Goal: Information Seeking & Learning: Find specific fact

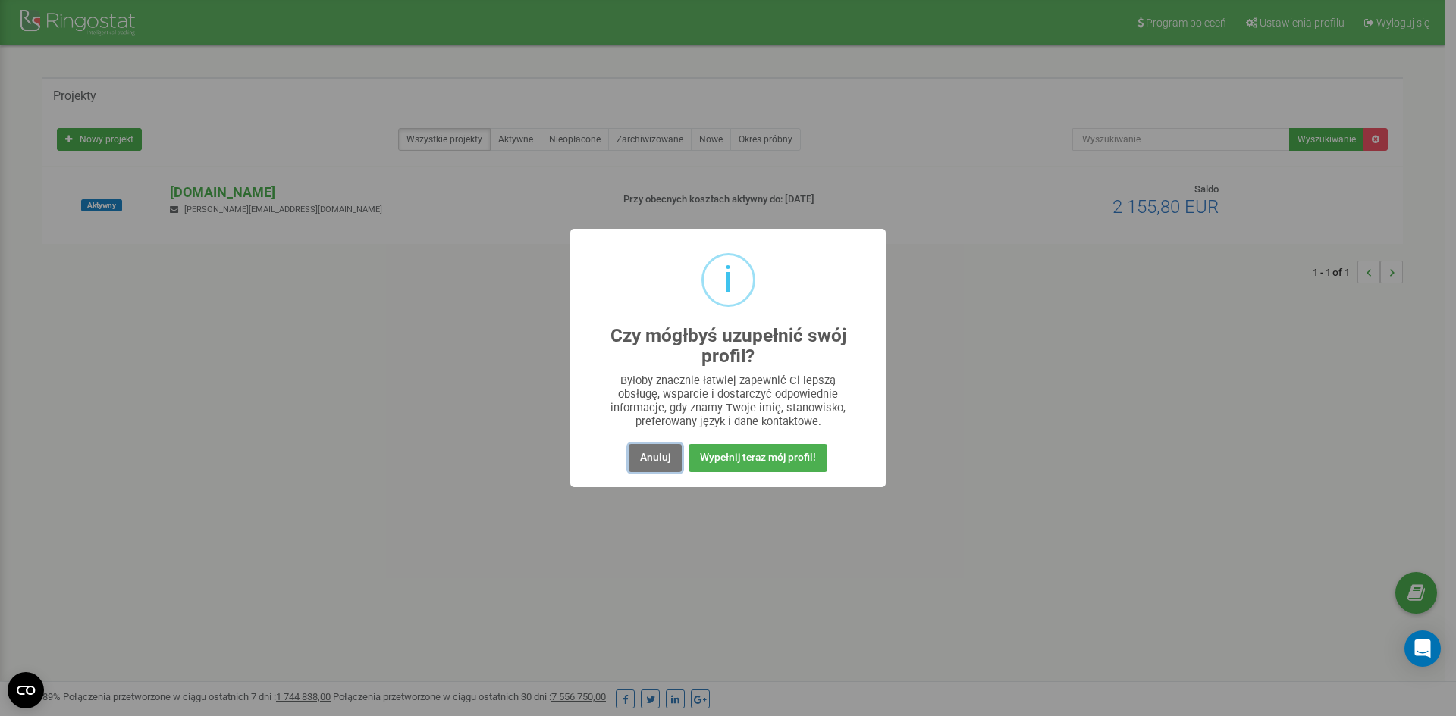
click at [636, 461] on button "Anuluj" at bounding box center [655, 458] width 53 height 28
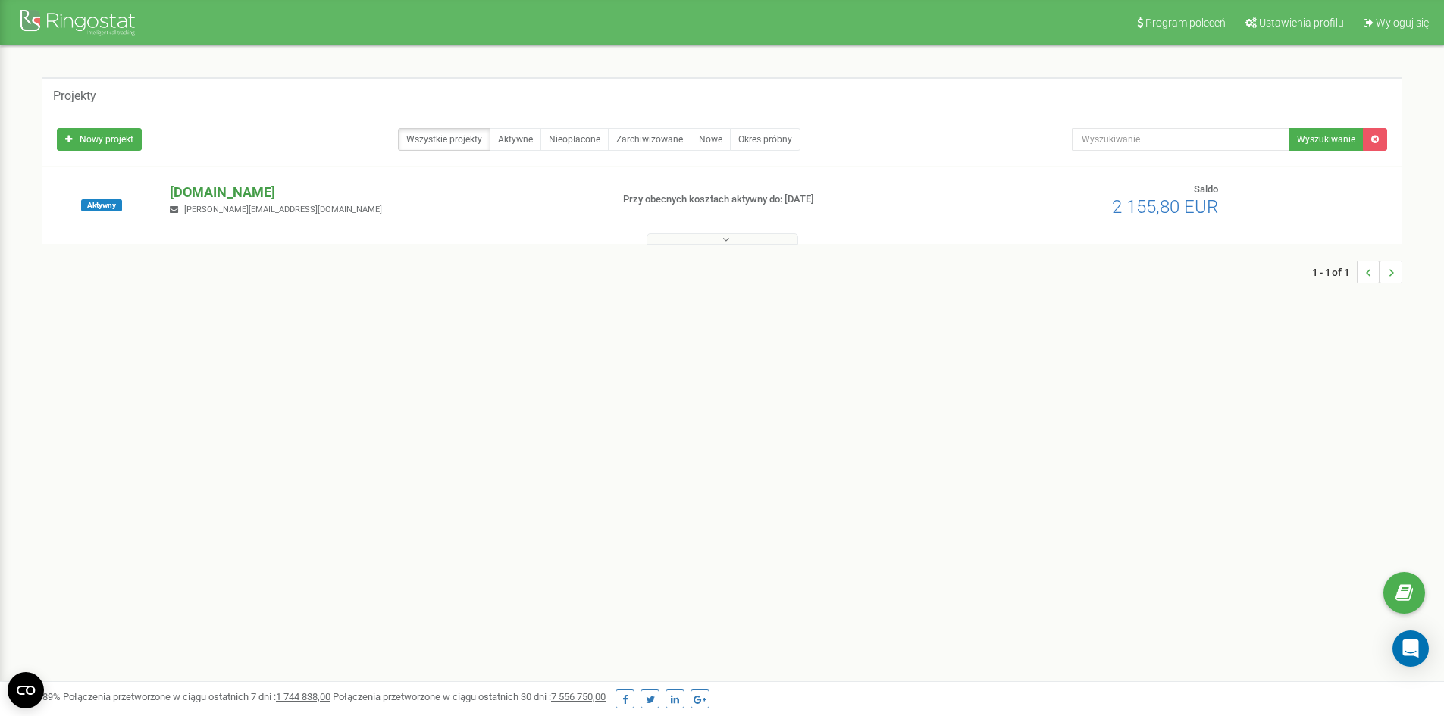
click at [203, 183] on p "[DOMAIN_NAME]" at bounding box center [384, 193] width 428 height 20
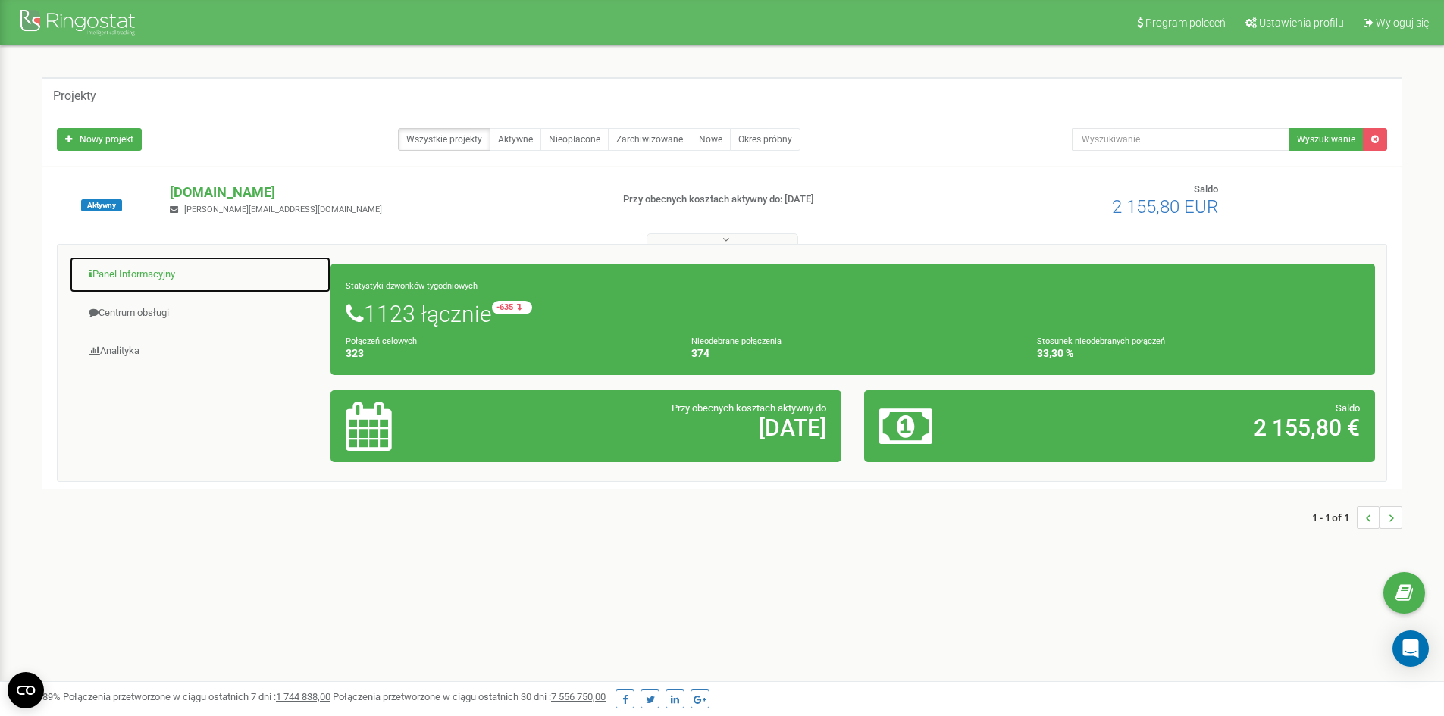
click at [143, 283] on link "Panel Informacyjny" at bounding box center [200, 274] width 262 height 37
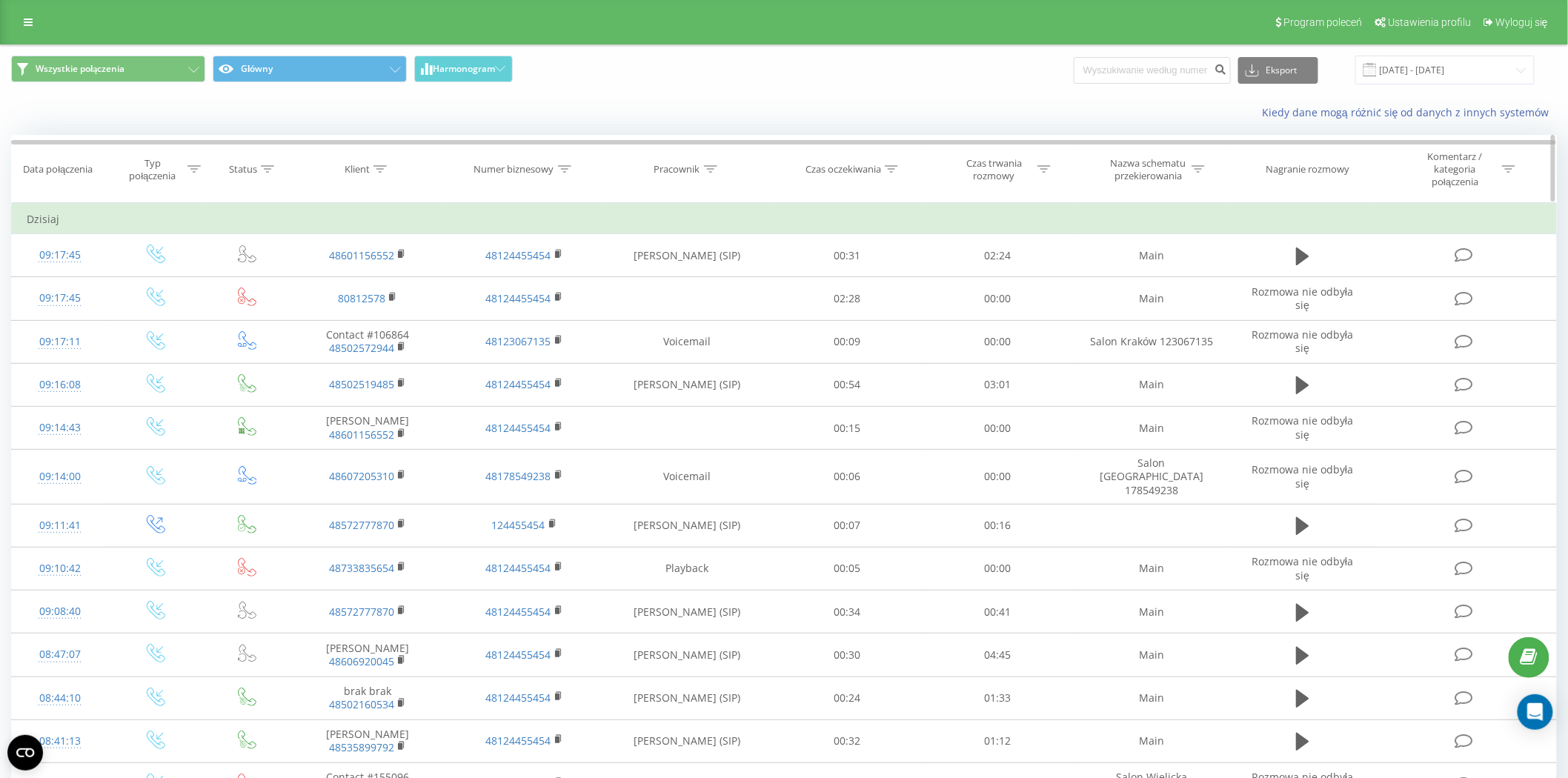
click at [568, 169] on icon at bounding box center [565, 169] width 14 height 8
click at [575, 306] on span "OK" at bounding box center [555, 311] width 41 height 23
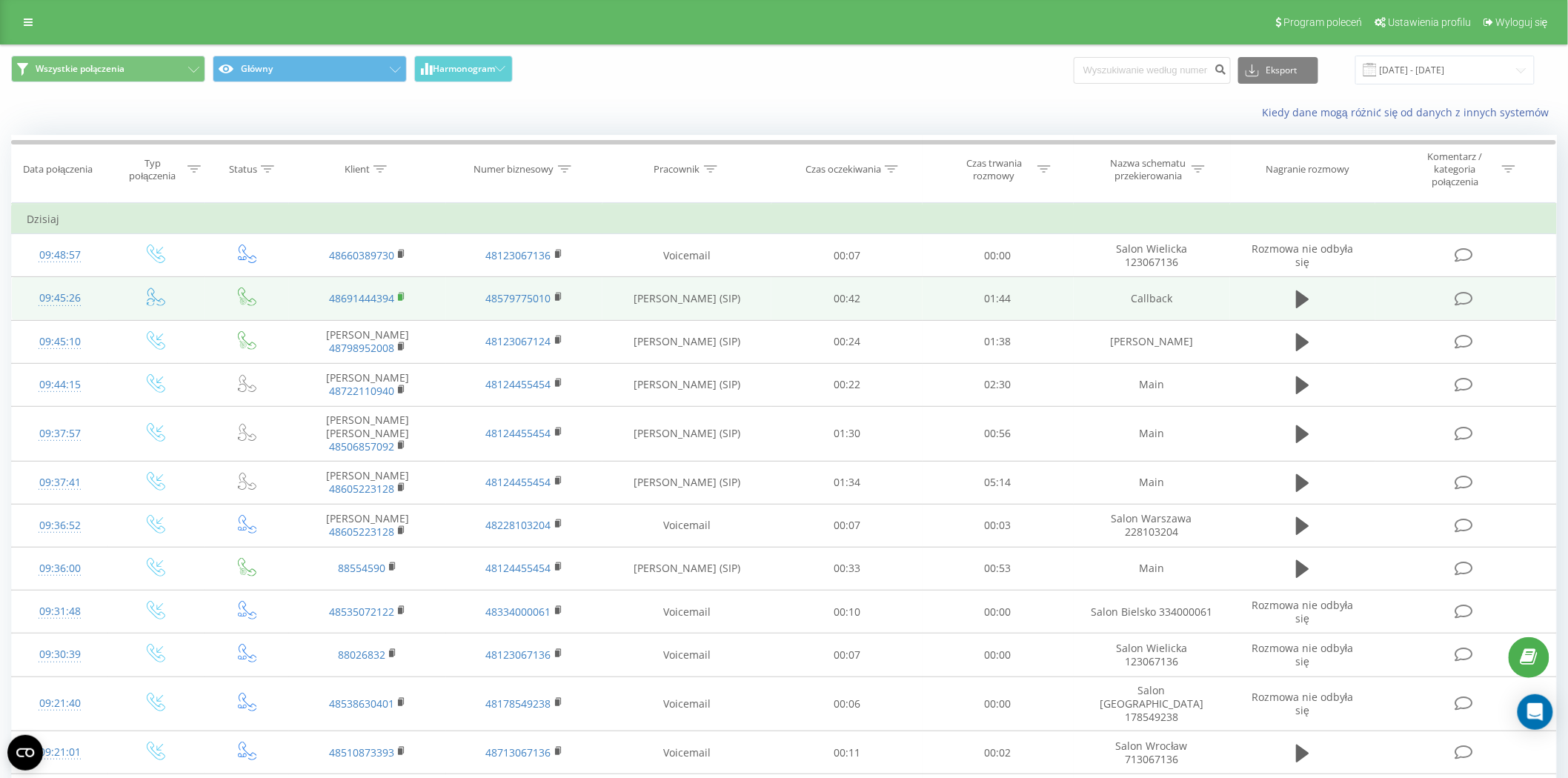
click at [399, 294] on rect at bounding box center [400, 297] width 5 height 7
click at [401, 294] on rect at bounding box center [400, 297] width 5 height 7
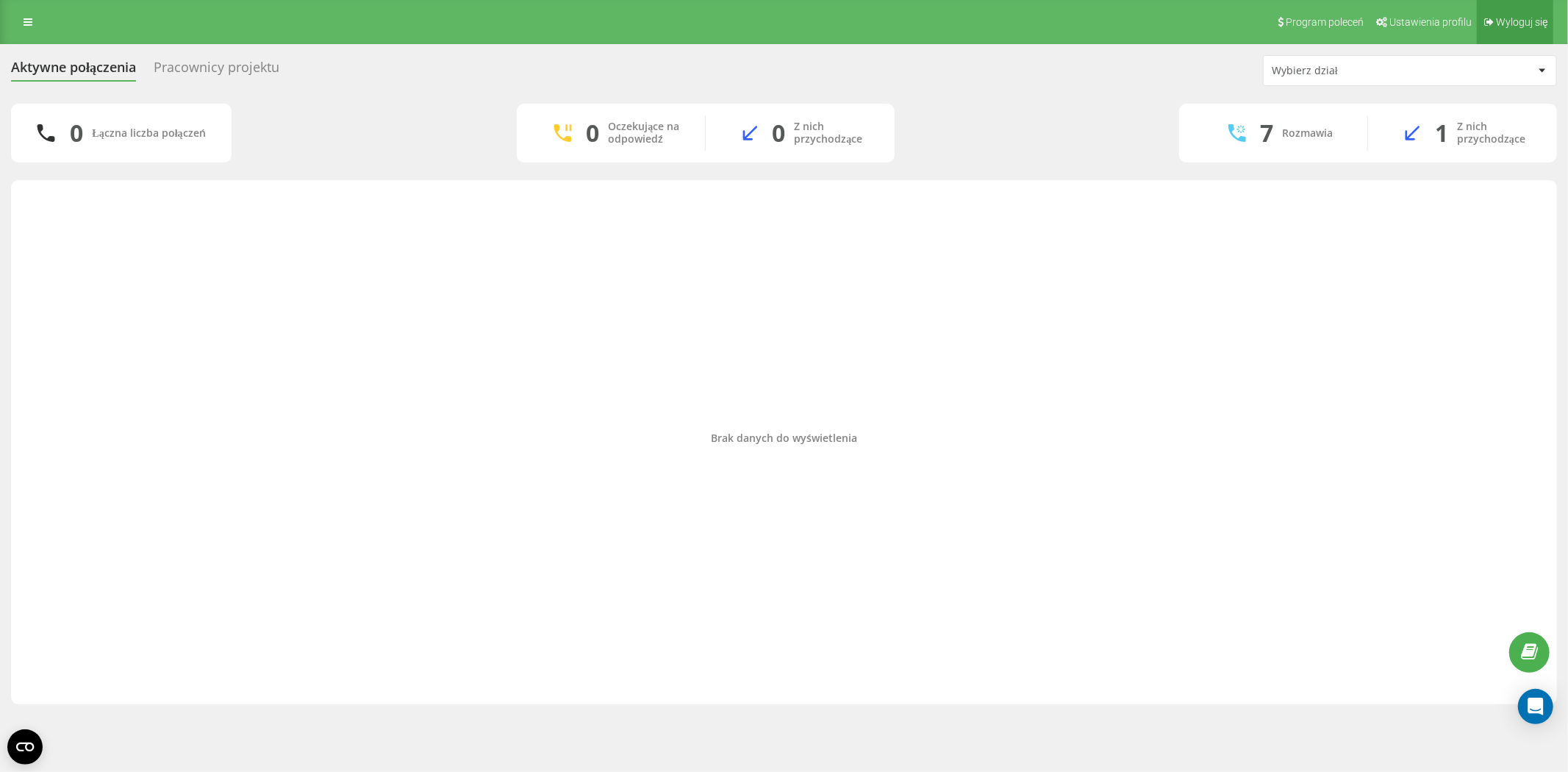
click at [1411, 26] on span "Wyloguj się" at bounding box center [1522, 22] width 52 height 12
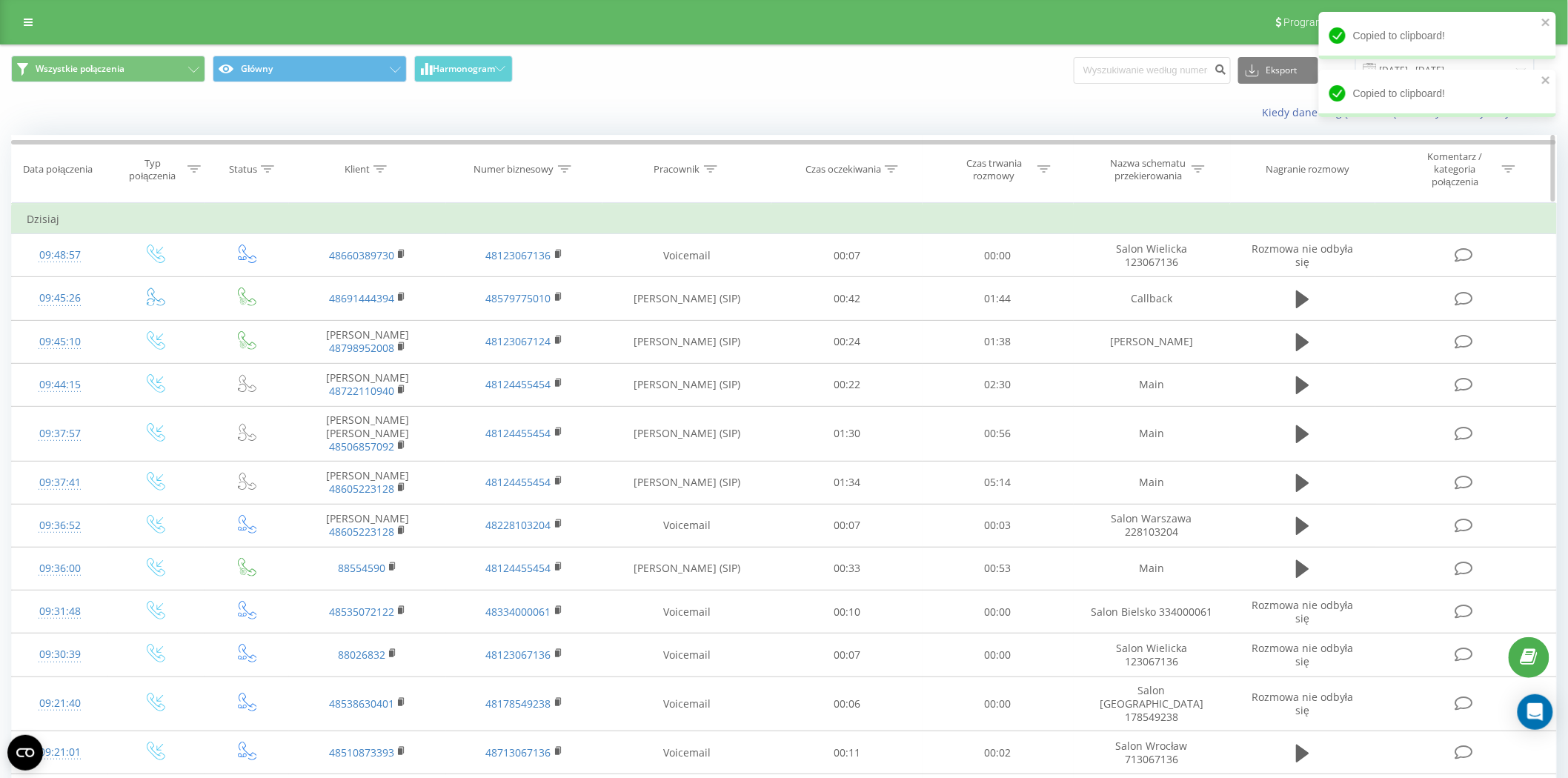
click at [380, 168] on icon at bounding box center [380, 169] width 14 height 8
click at [357, 271] on input "text" at bounding box center [367, 281] width 130 height 26
paste input "694533752"
type input "694533752"
click at [406, 311] on span "OK" at bounding box center [399, 311] width 41 height 23
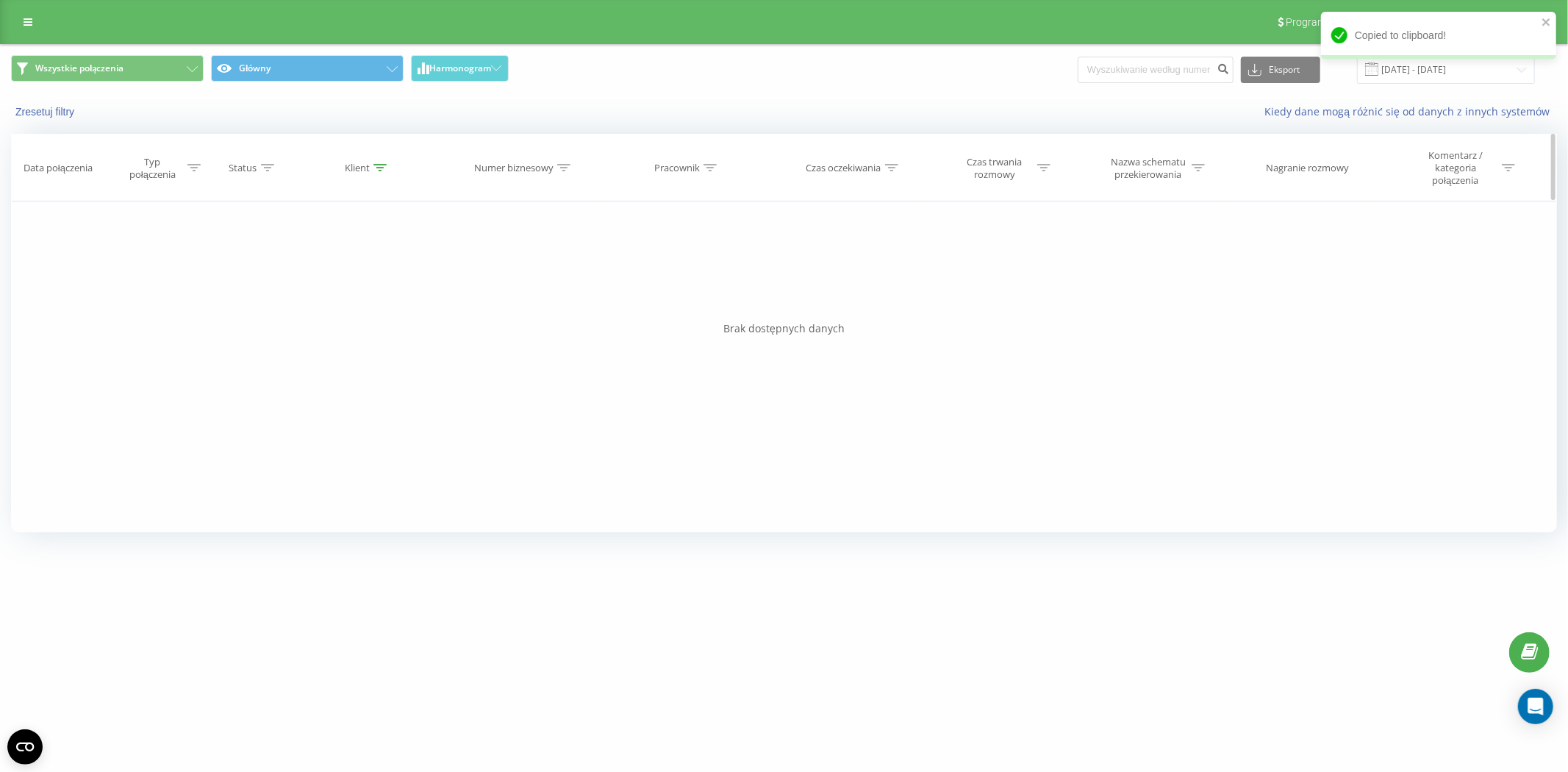
click at [378, 172] on icon at bounding box center [380, 168] width 14 height 8
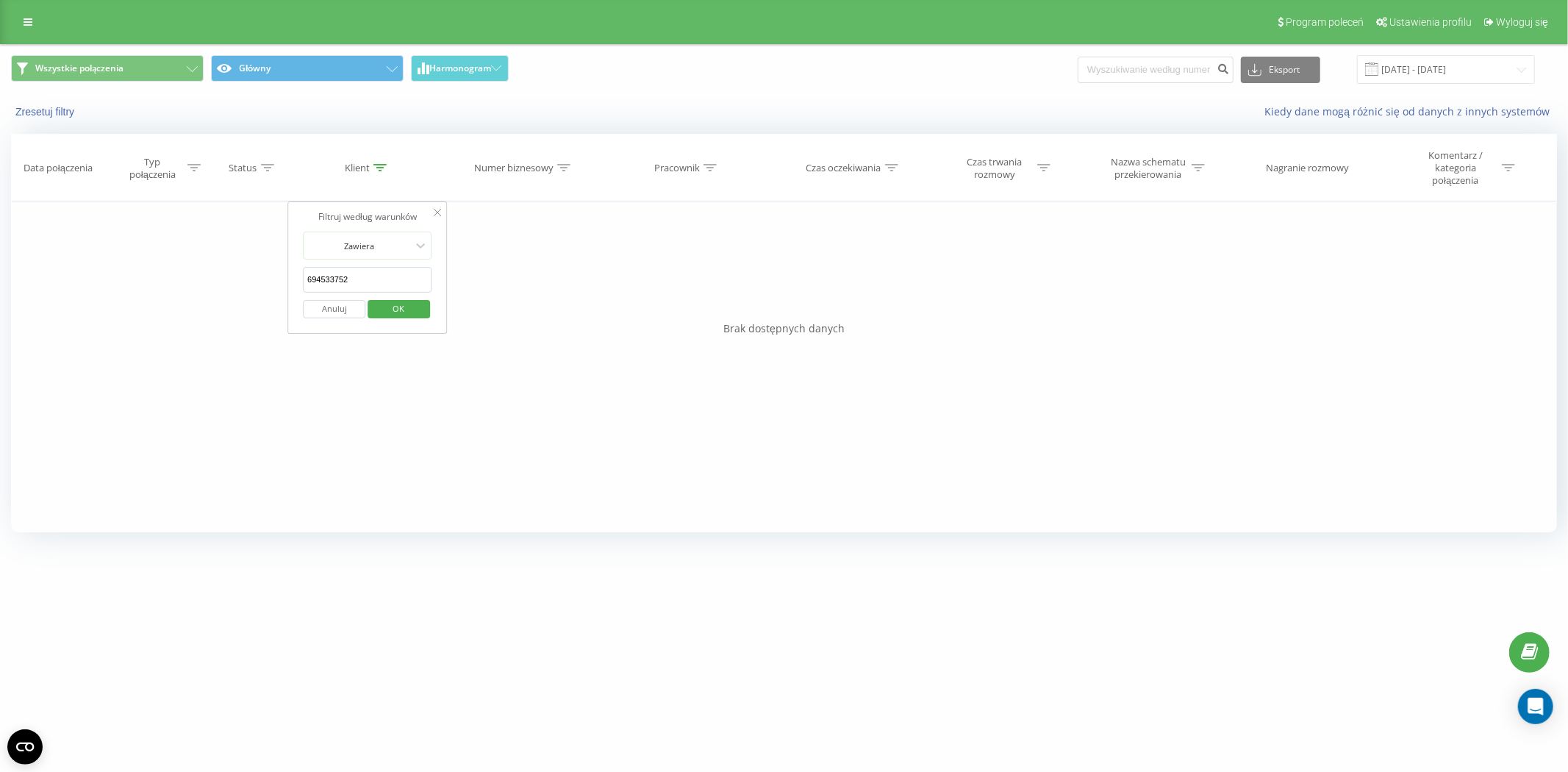
click at [347, 307] on button "Anuluj" at bounding box center [334, 308] width 62 height 18
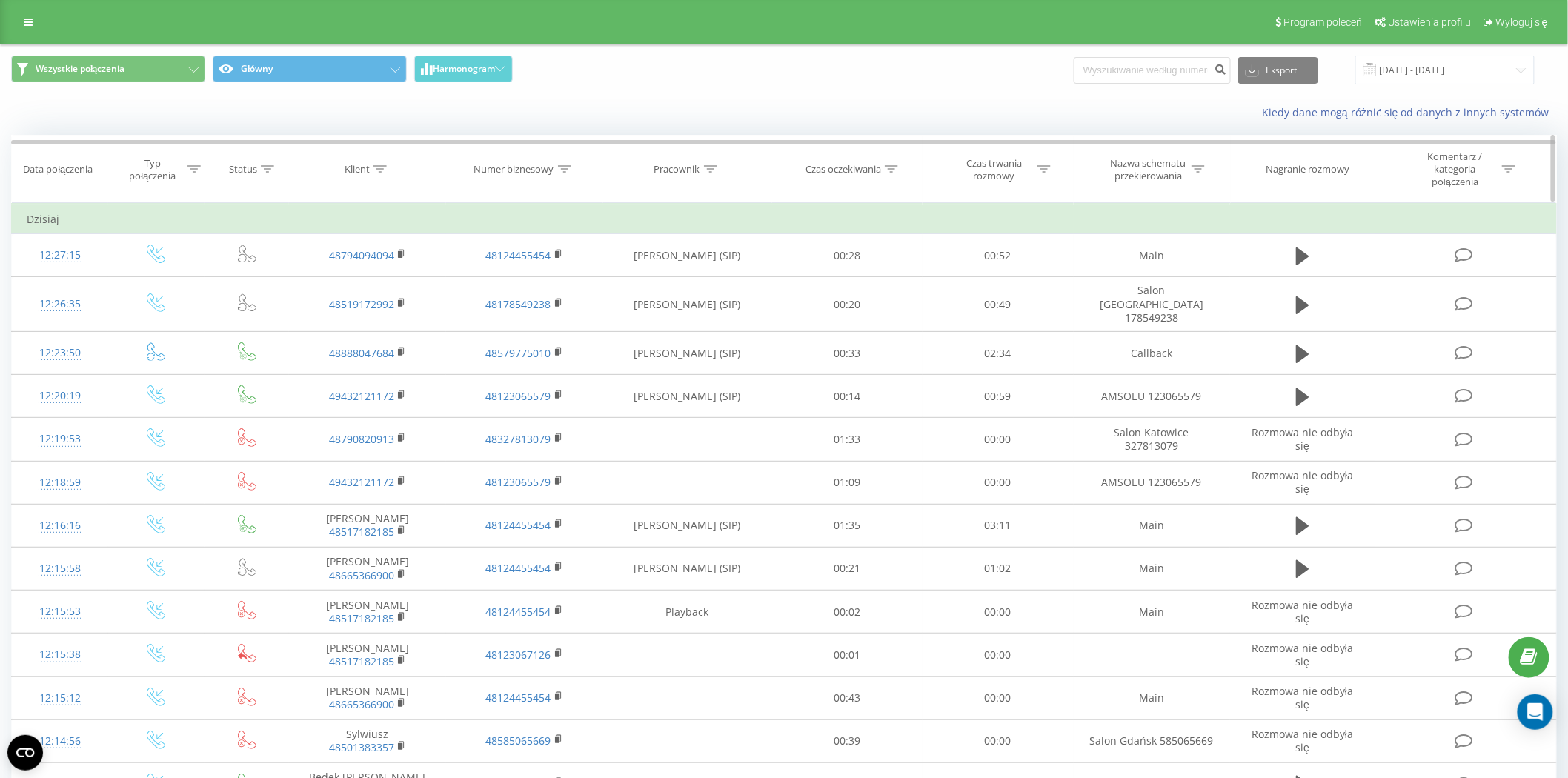
click at [712, 166] on icon at bounding box center [711, 169] width 14 height 8
click at [721, 308] on span "OK" at bounding box center [719, 311] width 41 height 23
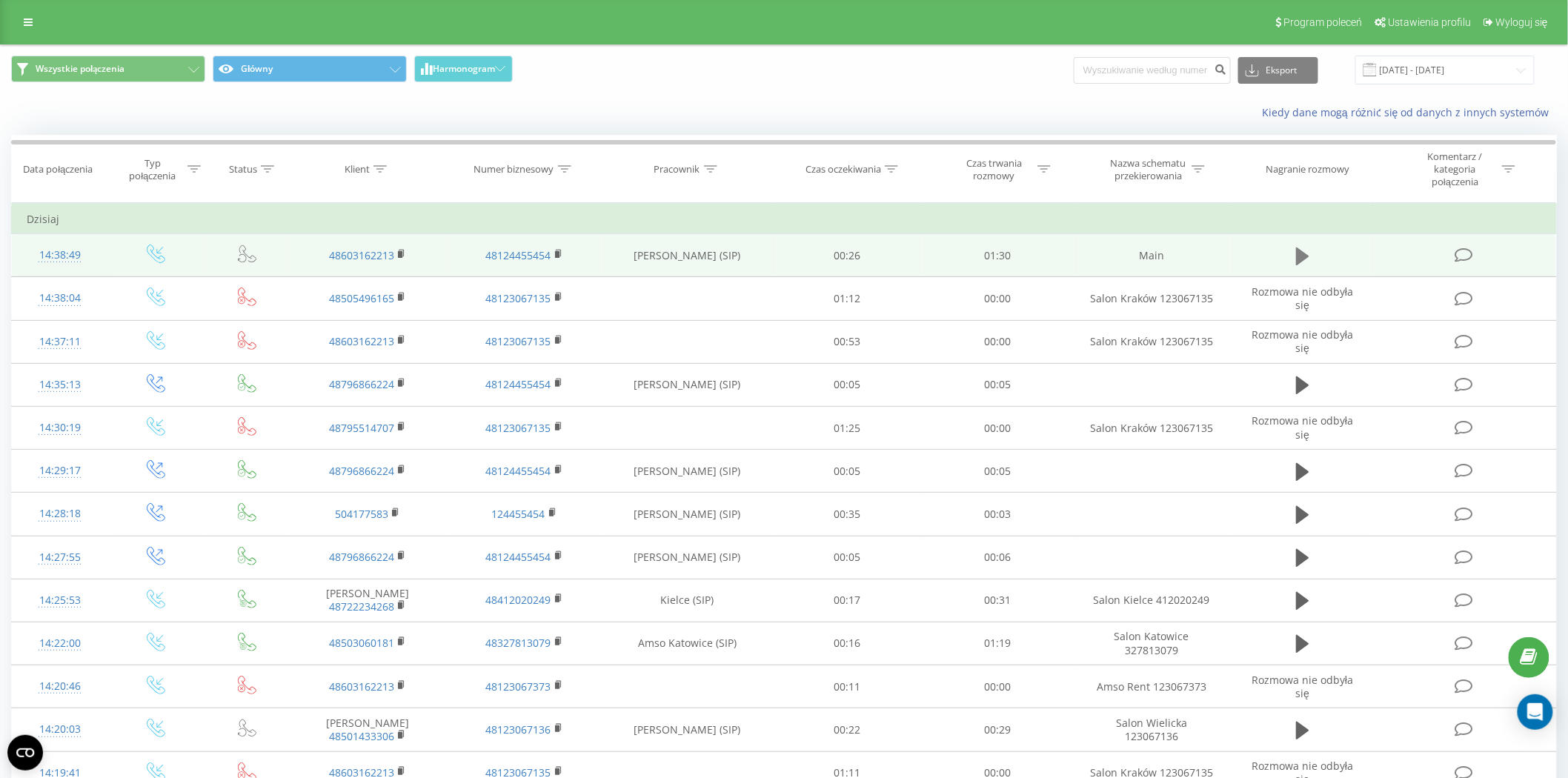
click at [1299, 256] on icon at bounding box center [1303, 256] width 14 height 18
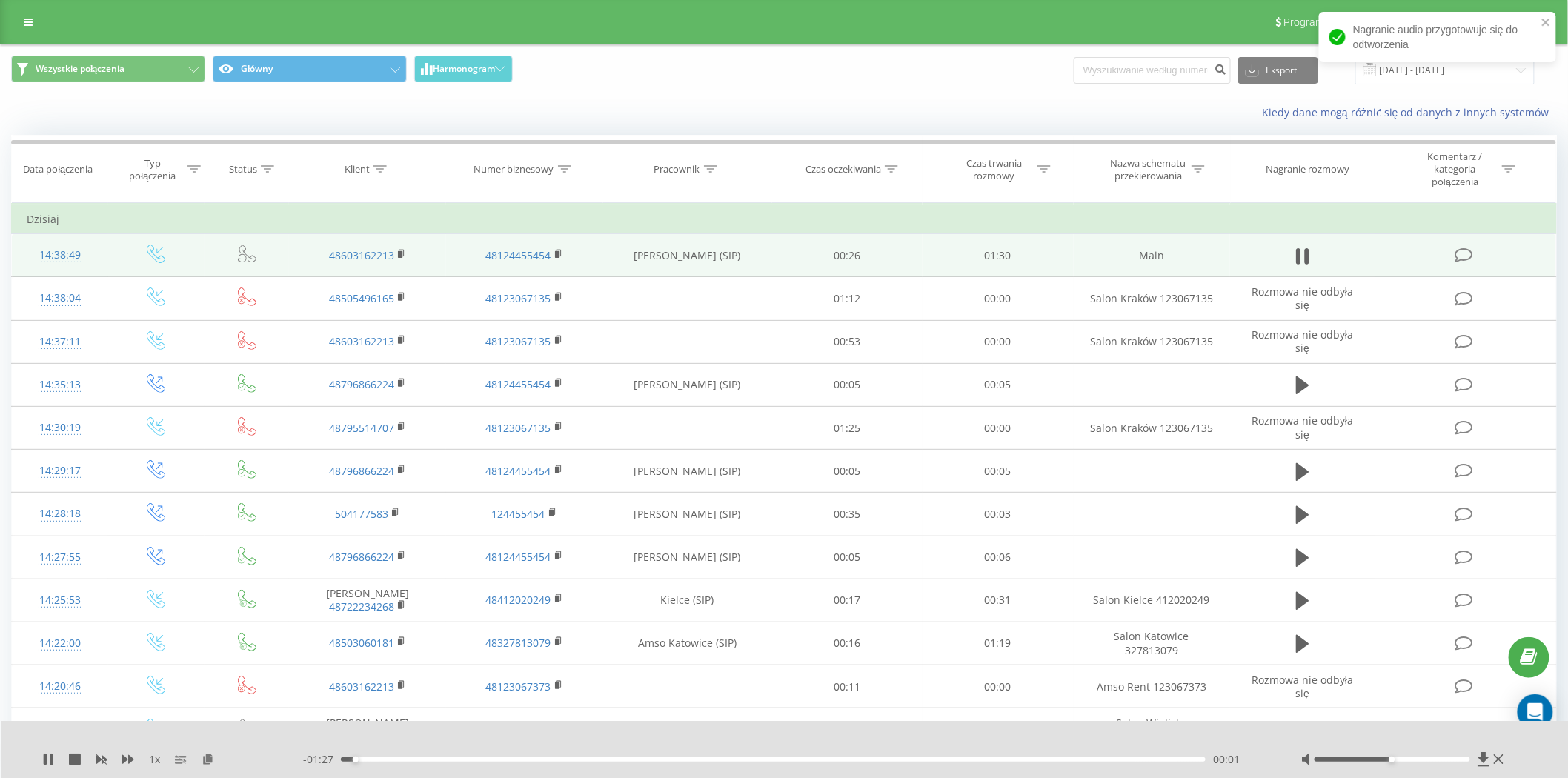
click at [391, 759] on div "00:01" at bounding box center [773, 759] width 865 height 5
drag, startPoint x: 425, startPoint y: 757, endPoint x: 447, endPoint y: 758, distance: 22.0
click at [427, 757] on div "00:05" at bounding box center [773, 759] width 865 height 5
click at [450, 758] on div "00:08" at bounding box center [773, 759] width 865 height 5
click at [437, 758] on div "00:10" at bounding box center [773, 759] width 865 height 5
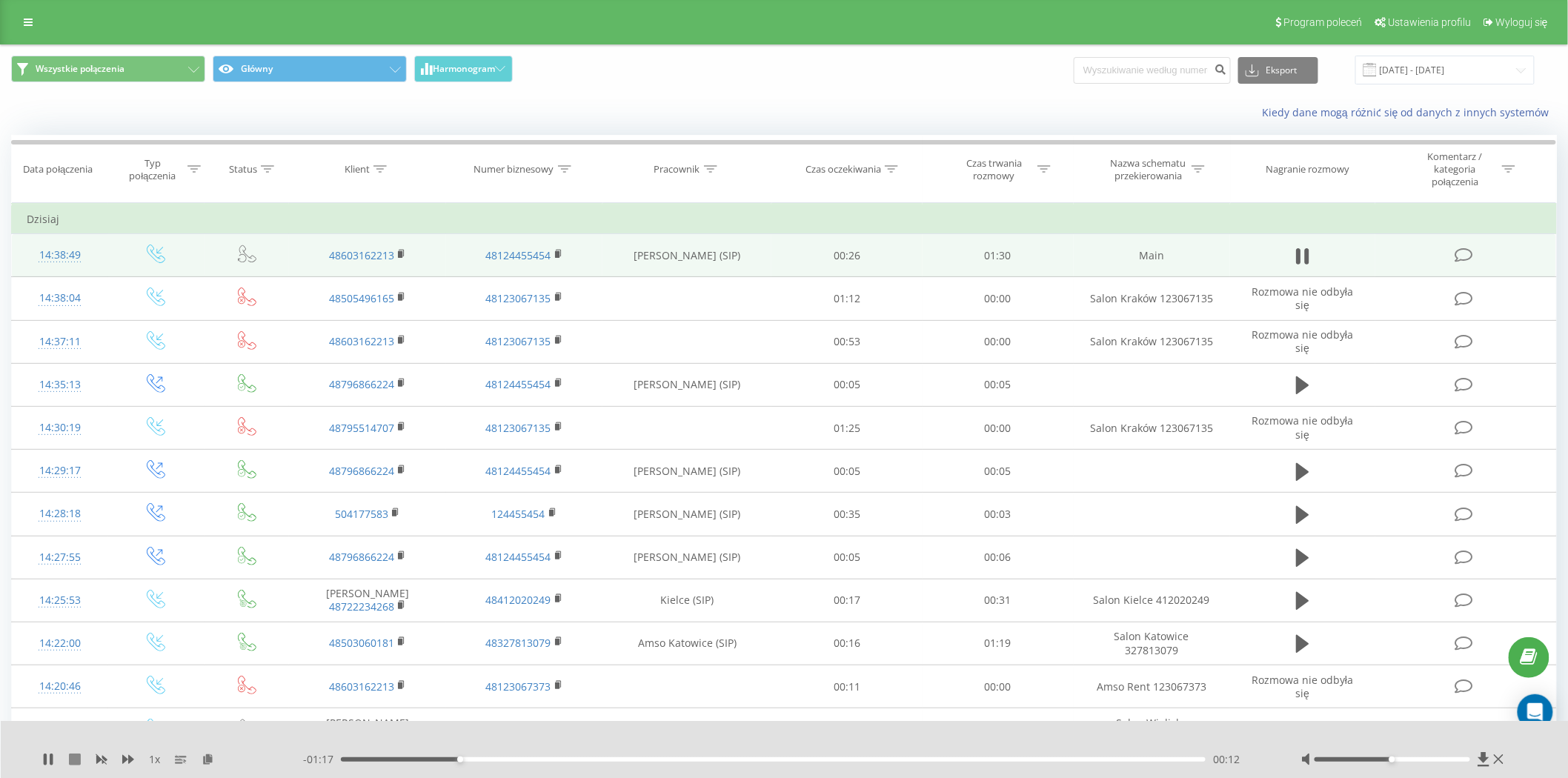
click at [75, 758] on icon at bounding box center [75, 759] width 12 height 12
